Goal: Find specific page/section: Find specific page/section

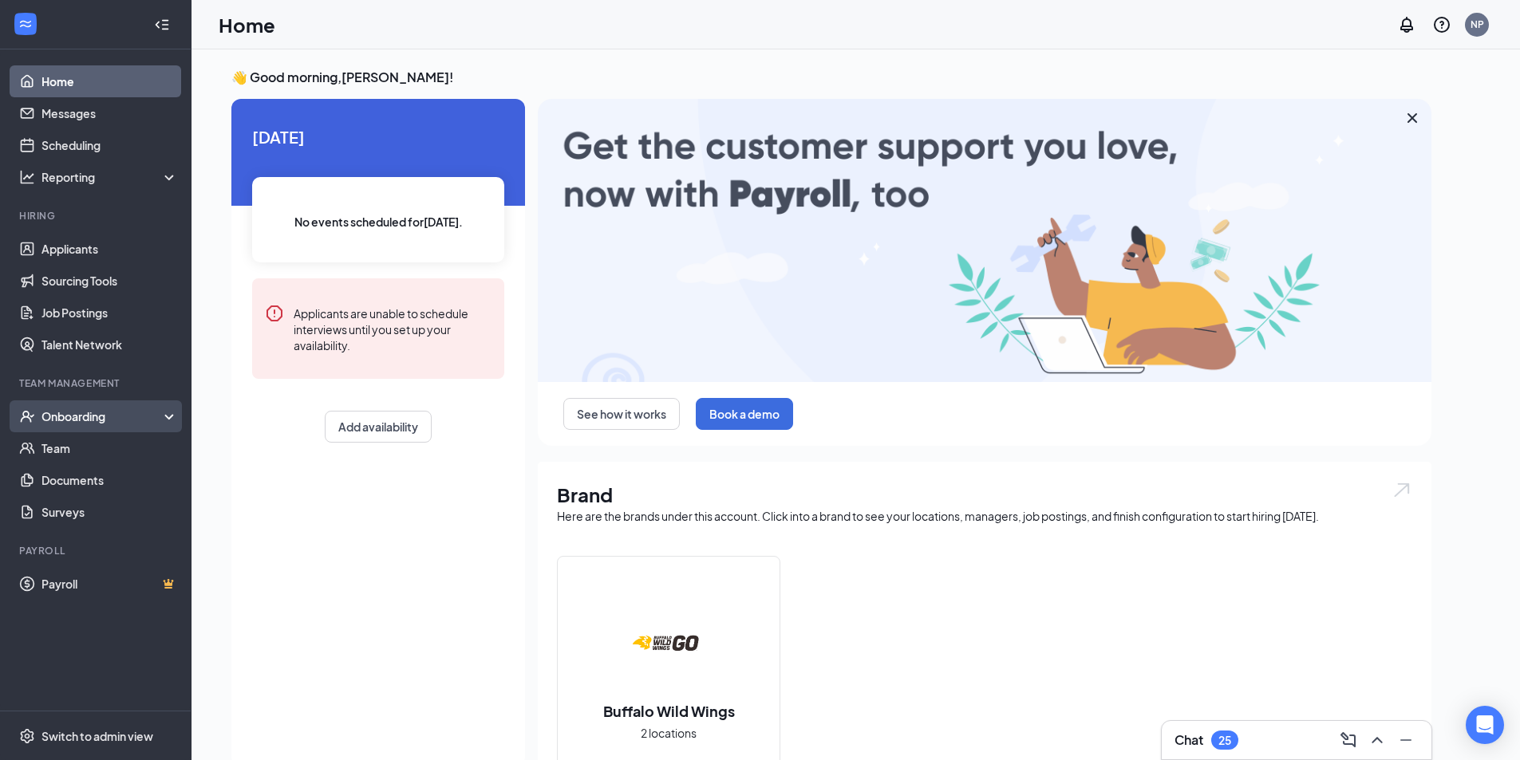
click at [66, 422] on div "Onboarding" at bounding box center [102, 416] width 123 height 16
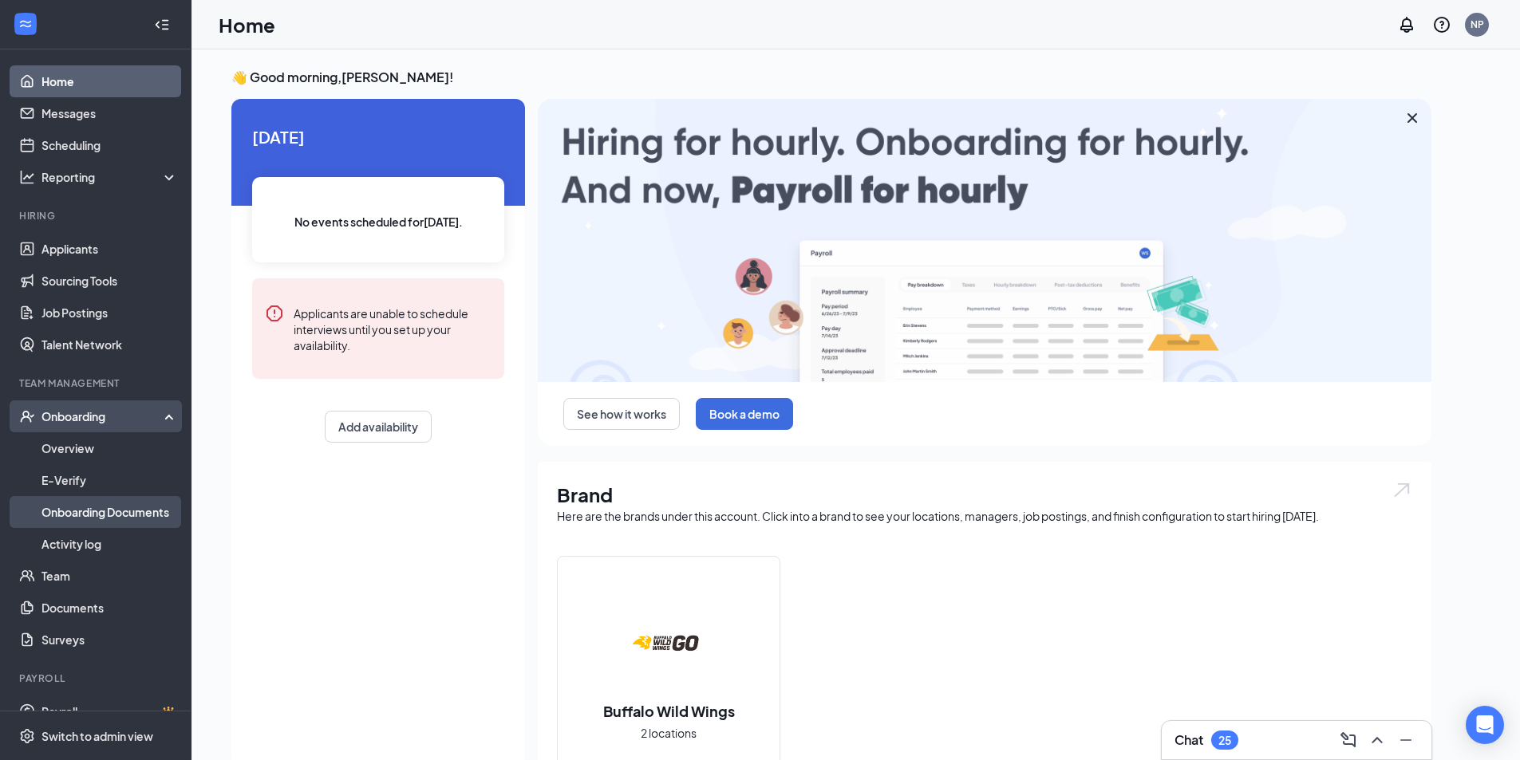
click at [77, 513] on link "Onboarding Documents" at bounding box center [109, 512] width 136 height 32
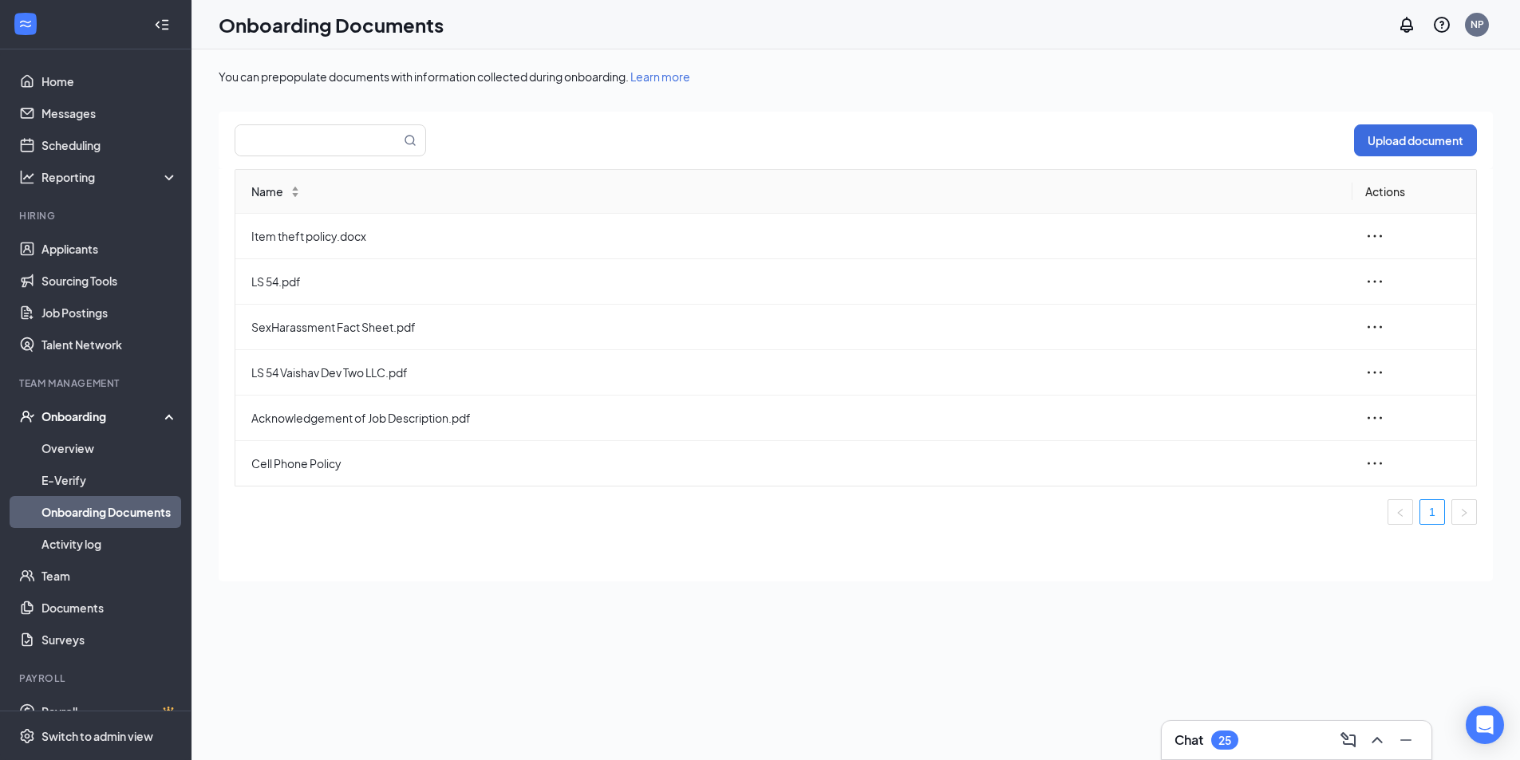
click at [65, 426] on div "Onboarding" at bounding box center [95, 416] width 191 height 32
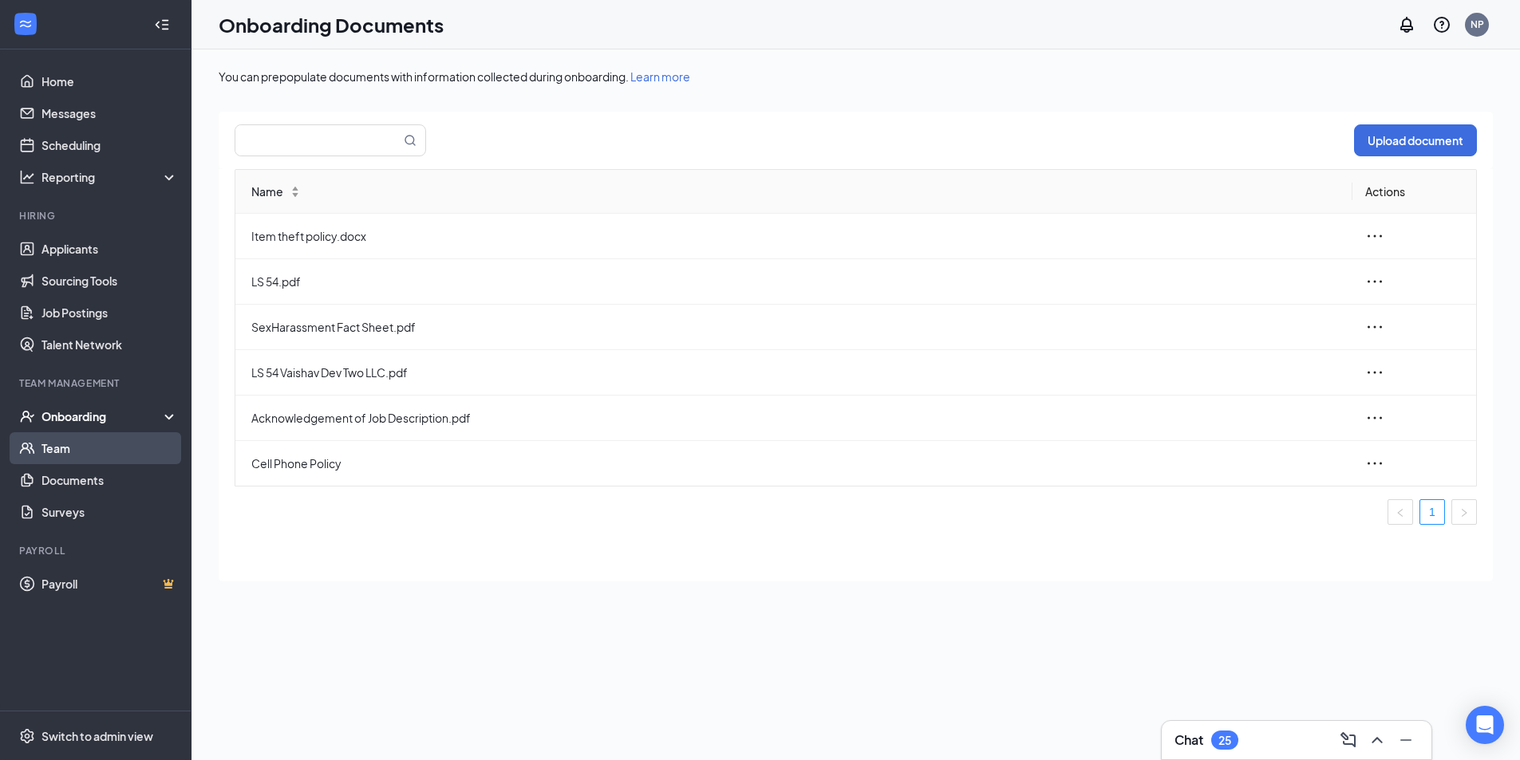
click at [65, 448] on link "Team" at bounding box center [109, 448] width 136 height 32
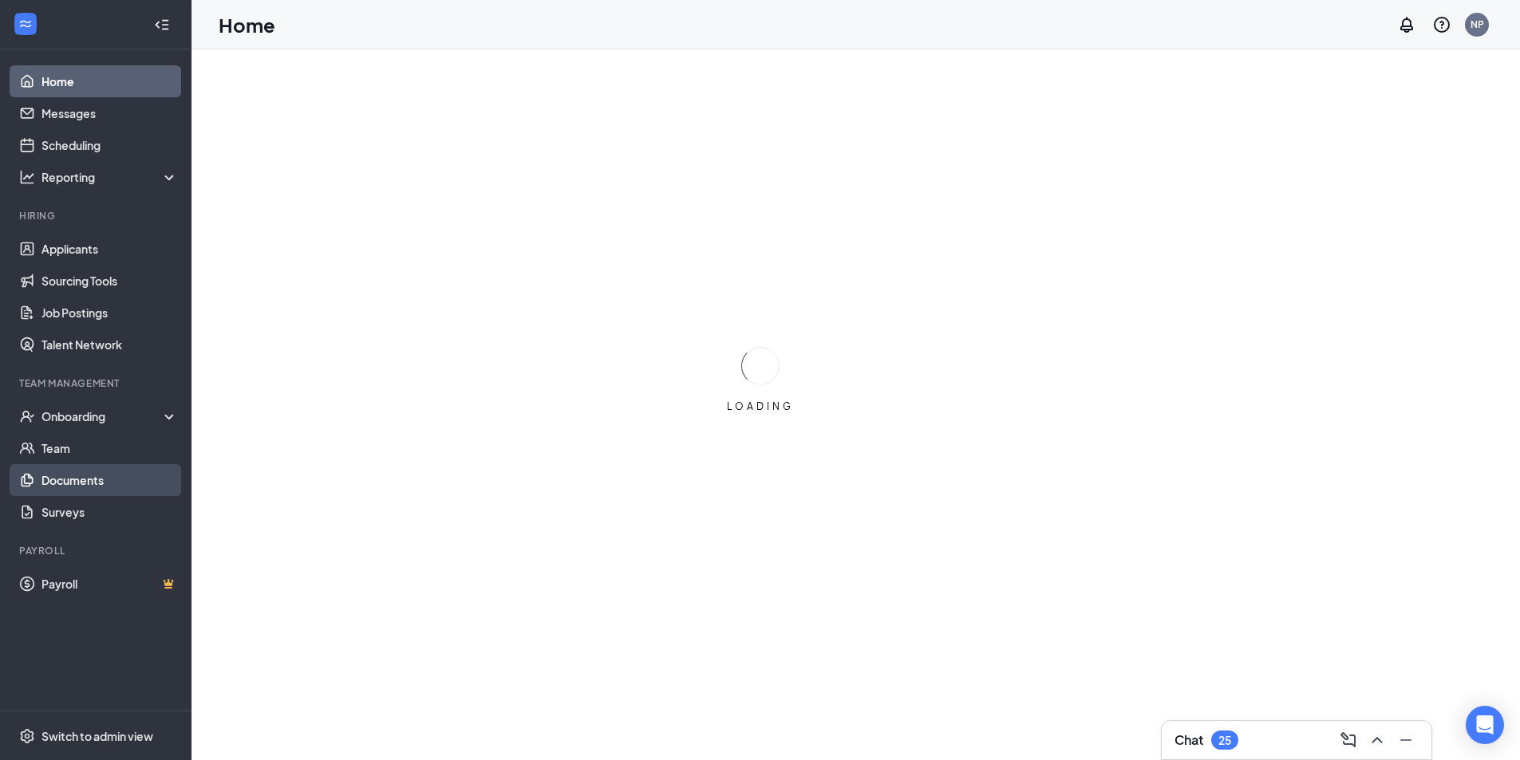
click at [77, 476] on link "Documents" at bounding box center [109, 480] width 136 height 32
